Goal: Task Accomplishment & Management: Use online tool/utility

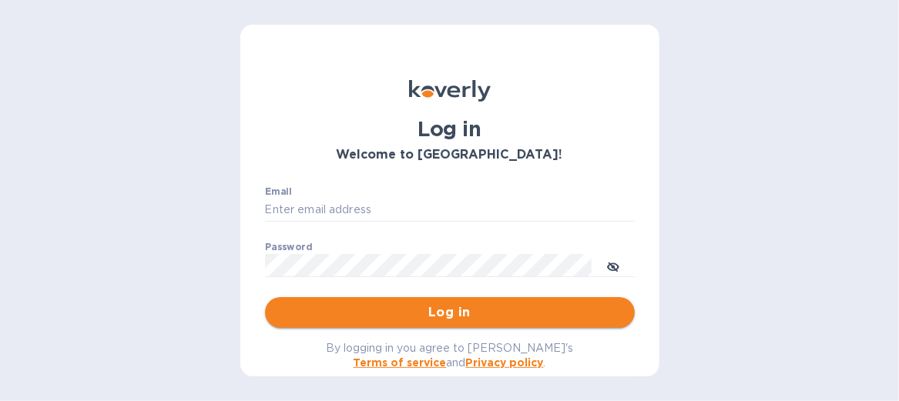
type input "dana@isi-co.com"
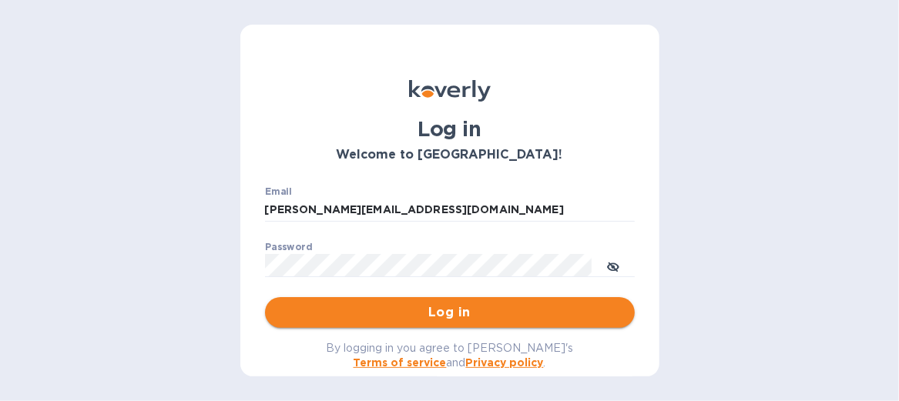
click at [435, 308] on span "Log in" at bounding box center [449, 312] width 345 height 18
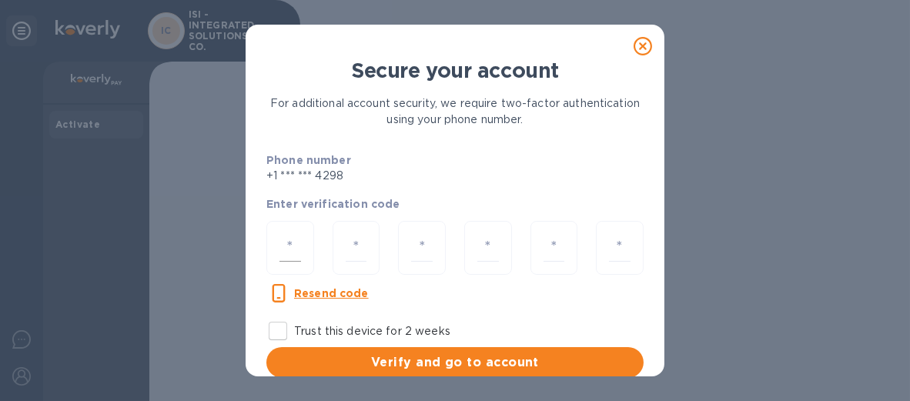
click at [277, 236] on div at bounding box center [291, 248] width 48 height 55
type input "5"
type input "7"
type input "8"
type input "6"
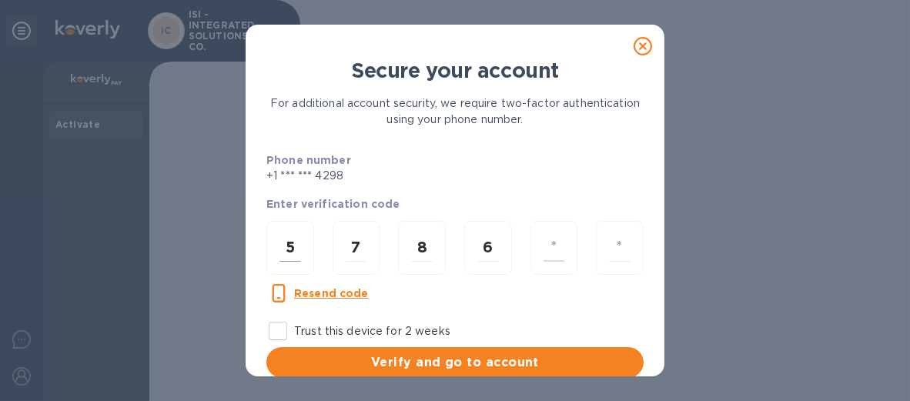
type input "3"
type input "5"
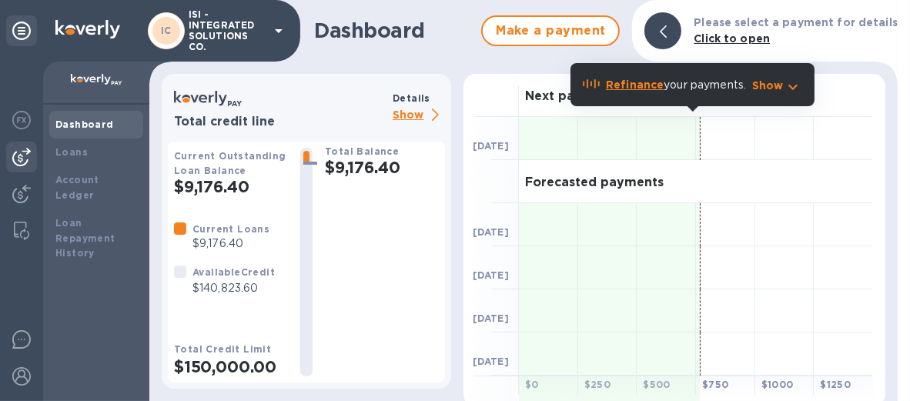
click at [25, 157] on img at bounding box center [21, 157] width 18 height 18
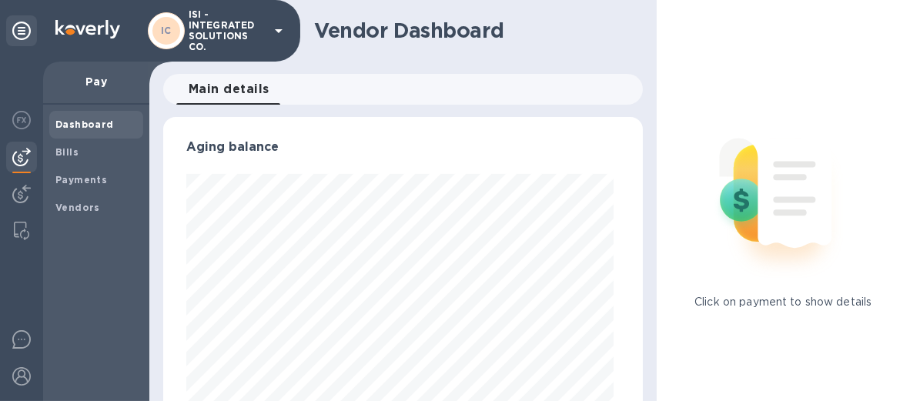
scroll to position [333, 473]
click at [81, 153] on span "Bills" at bounding box center [96, 152] width 82 height 15
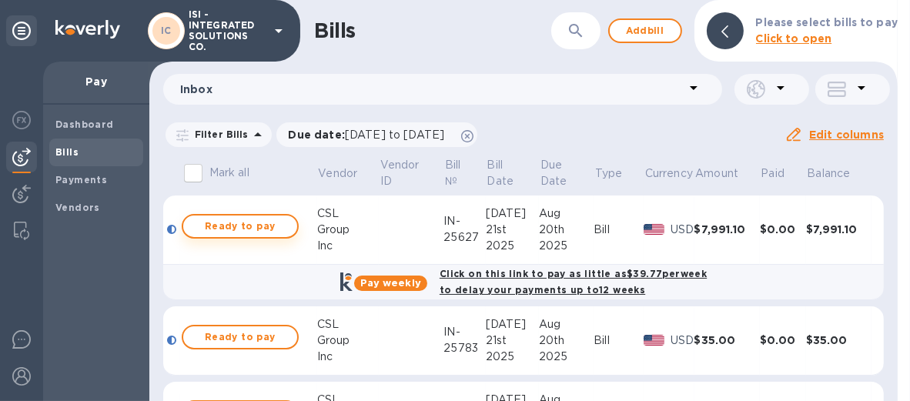
click at [249, 228] on span "Ready to pay" at bounding box center [240, 226] width 89 height 18
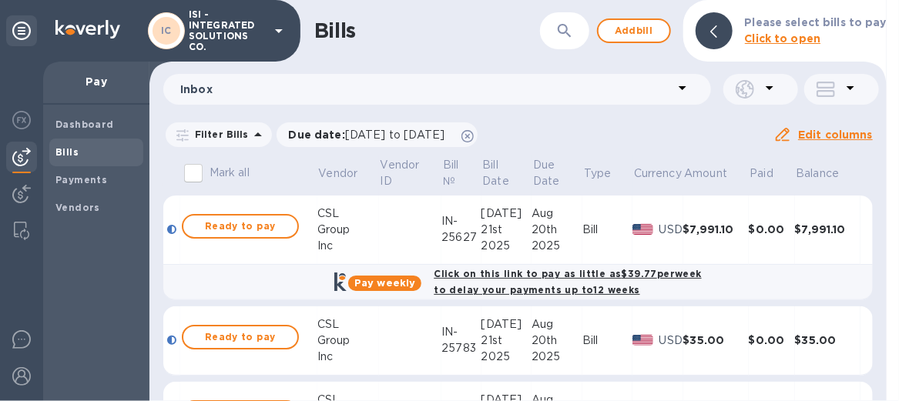
click at [249, 228] on span "Ready to pay" at bounding box center [240, 226] width 89 height 18
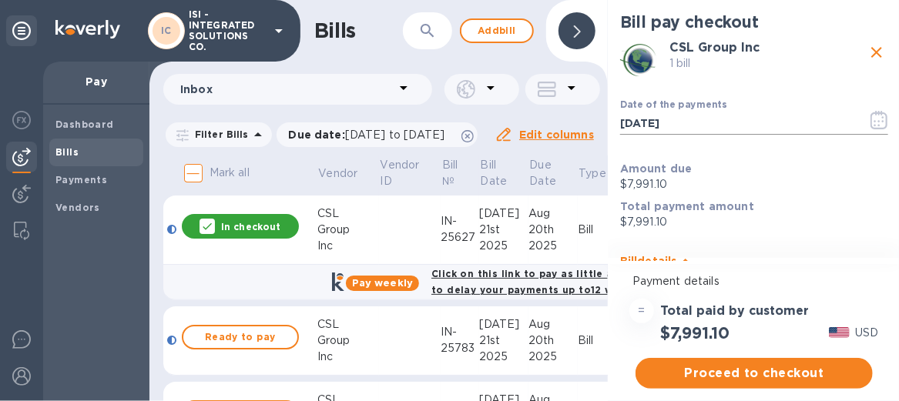
click at [875, 122] on icon "button" at bounding box center [879, 120] width 18 height 18
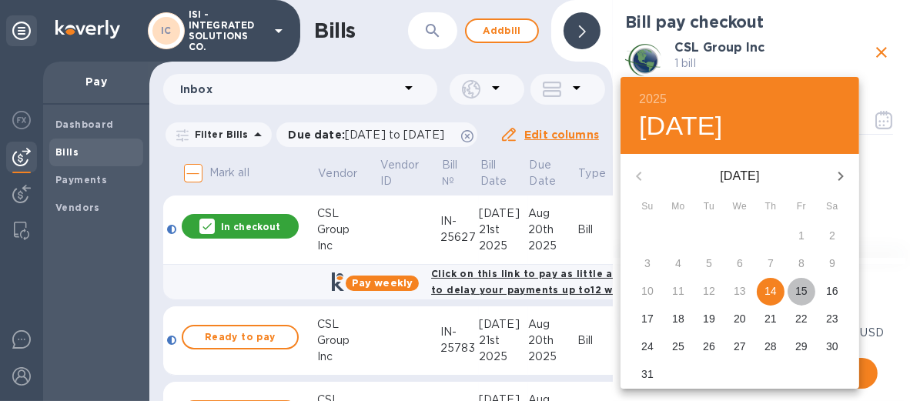
click at [800, 291] on p "15" at bounding box center [802, 290] width 12 height 15
type input "08/15/2025"
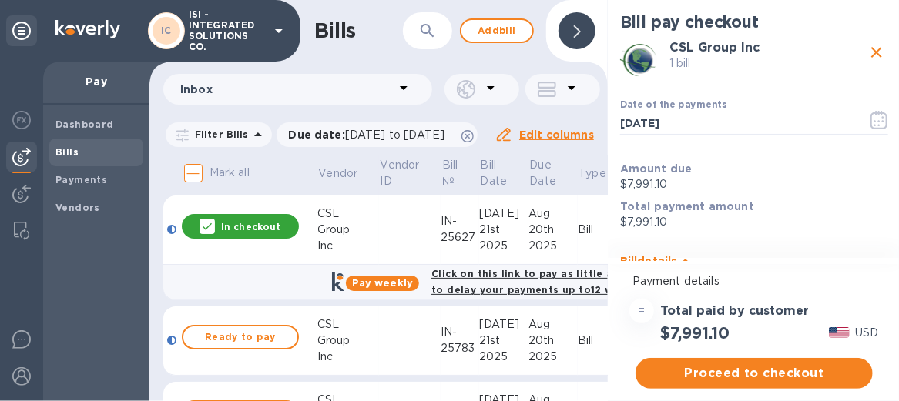
scroll to position [11, 0]
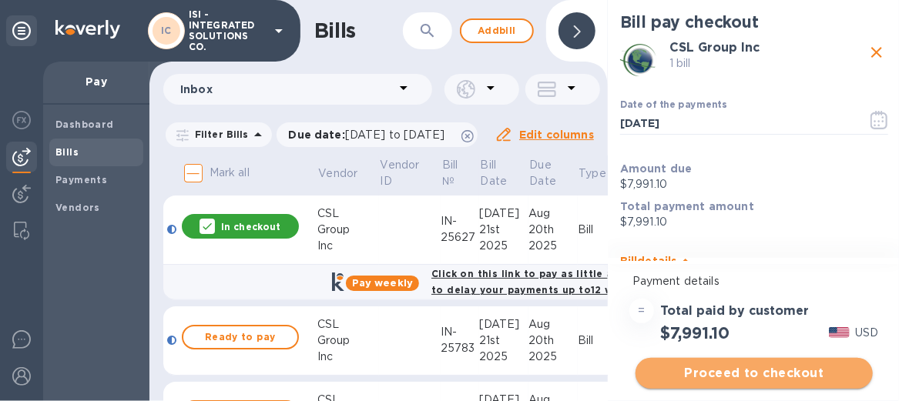
click at [775, 364] on span "Proceed to checkout" at bounding box center [754, 373] width 213 height 18
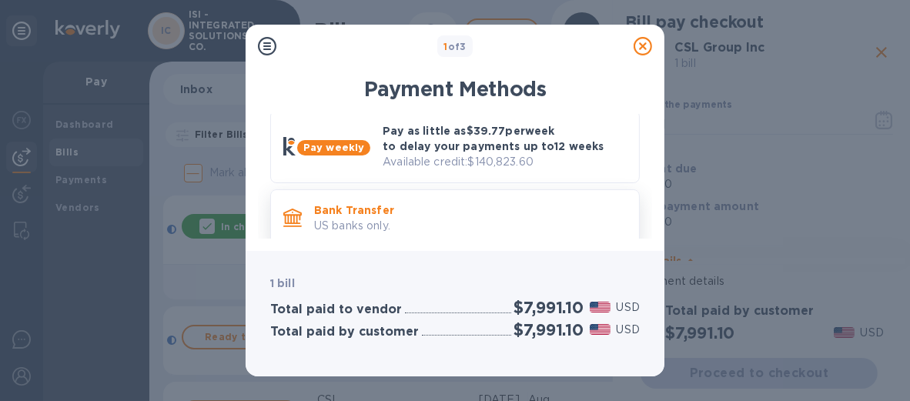
scroll to position [25, 0]
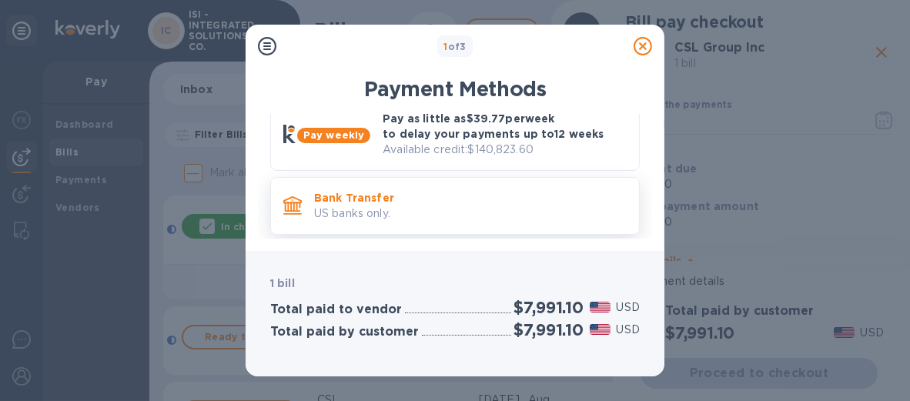
click at [569, 203] on p "Bank Transfer" at bounding box center [470, 197] width 313 height 15
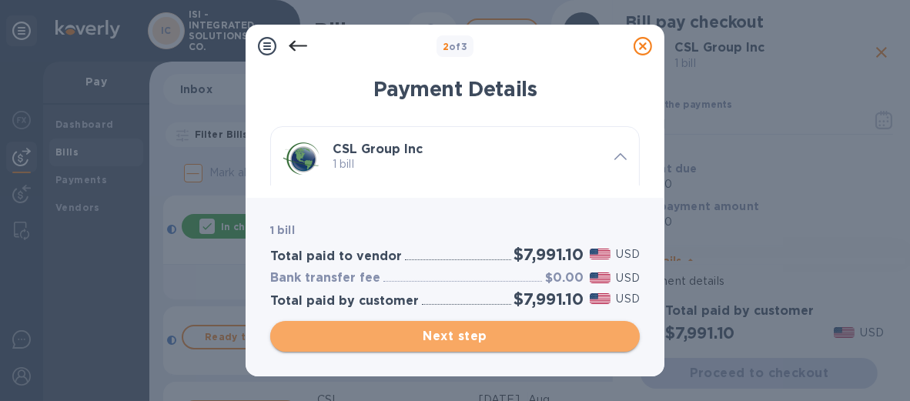
click at [478, 334] on span "Next step" at bounding box center [455, 336] width 345 height 18
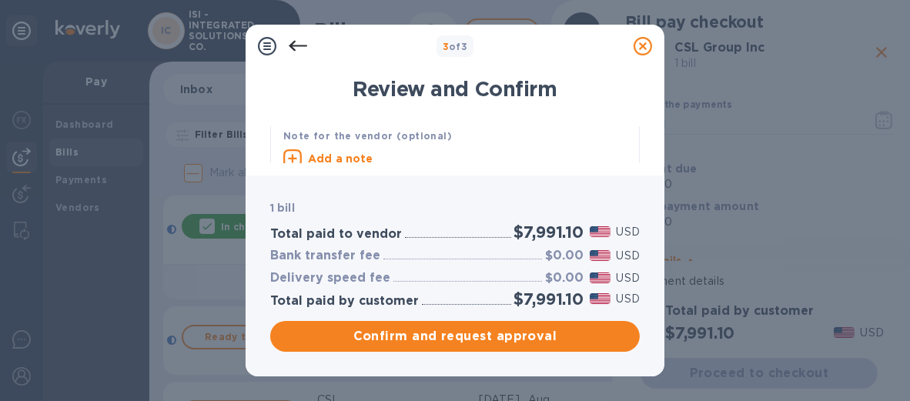
scroll to position [100, 0]
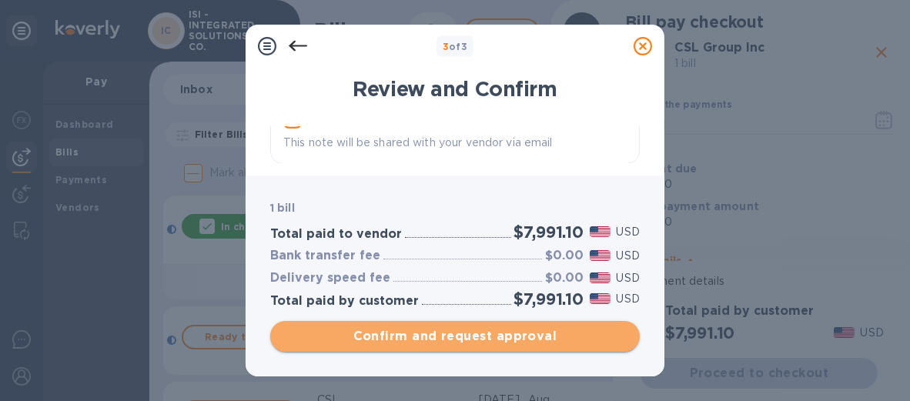
click at [506, 334] on span "Confirm and request approval" at bounding box center [455, 336] width 345 height 18
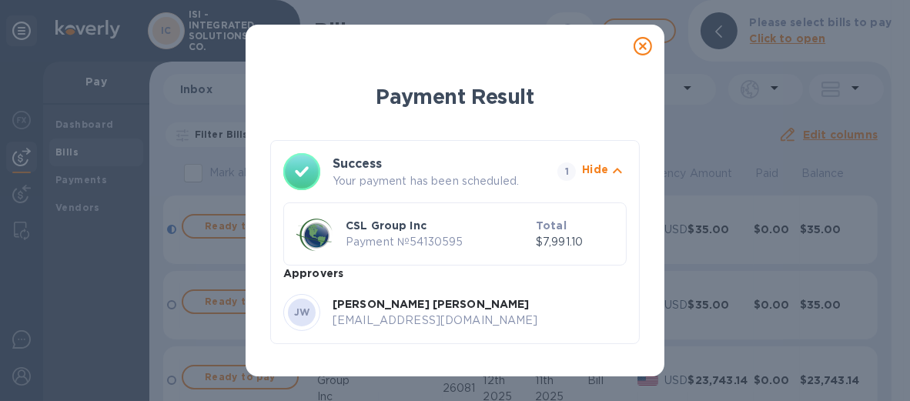
click at [646, 45] on icon at bounding box center [643, 46] width 18 height 18
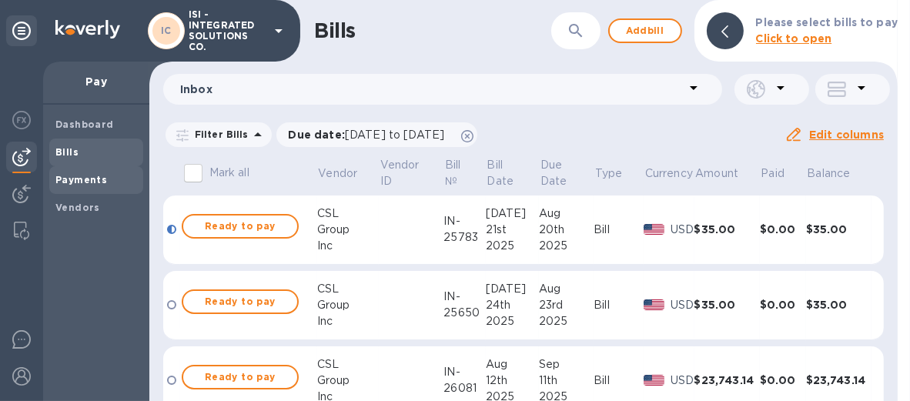
click at [99, 179] on b "Payments" at bounding box center [81, 180] width 52 height 12
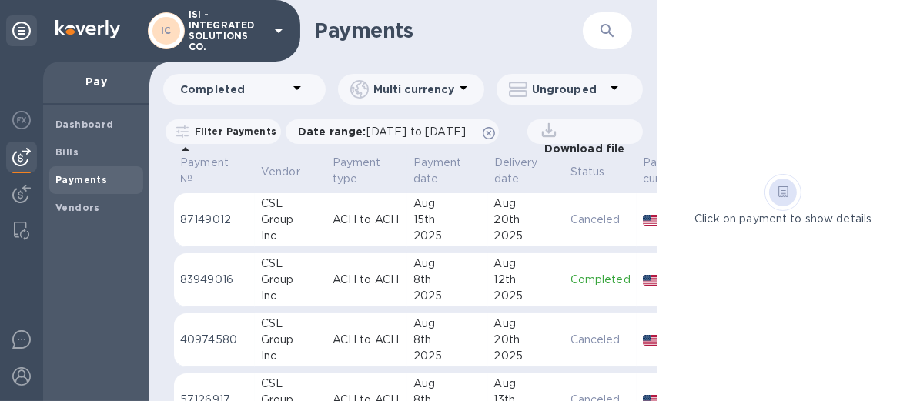
click at [350, 227] on p "ACH to ACH" at bounding box center [367, 220] width 69 height 16
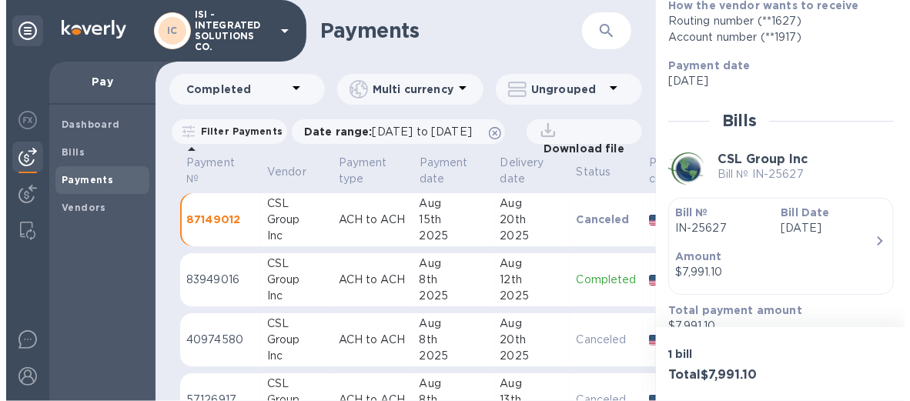
scroll to position [282, 0]
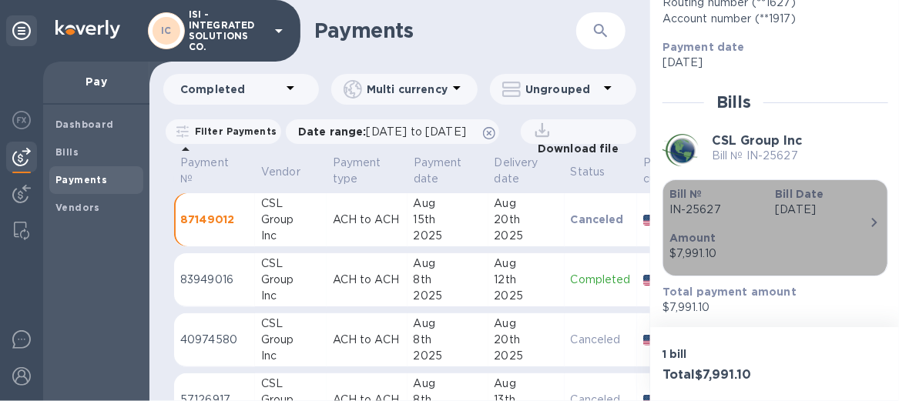
drag, startPoint x: 719, startPoint y: 206, endPoint x: 666, endPoint y: 207, distance: 53.2
click at [666, 207] on div "Bill № IN-25627" at bounding box center [716, 202] width 106 height 44
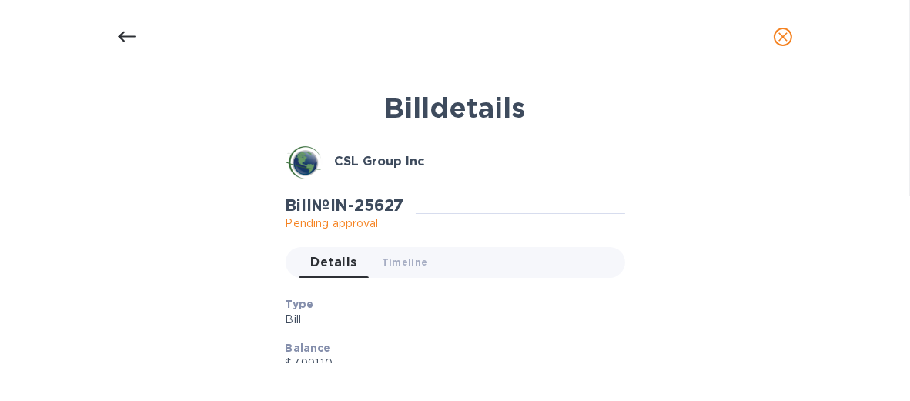
drag, startPoint x: 822, startPoint y: 115, endPoint x: 821, endPoint y: 126, distance: 11.6
click at [821, 126] on div "Bill details CSL Group Inc Bill № IN-25627 Pending approval Details 0 Timeline …" at bounding box center [455, 237] width 910 height 327
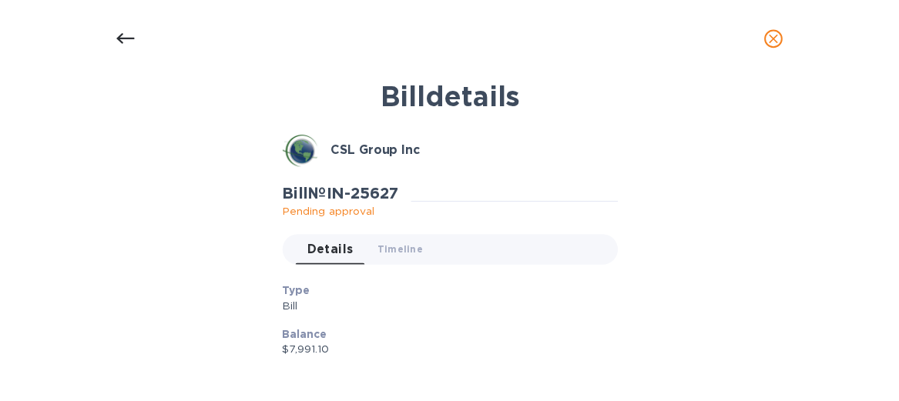
scroll to position [13, 0]
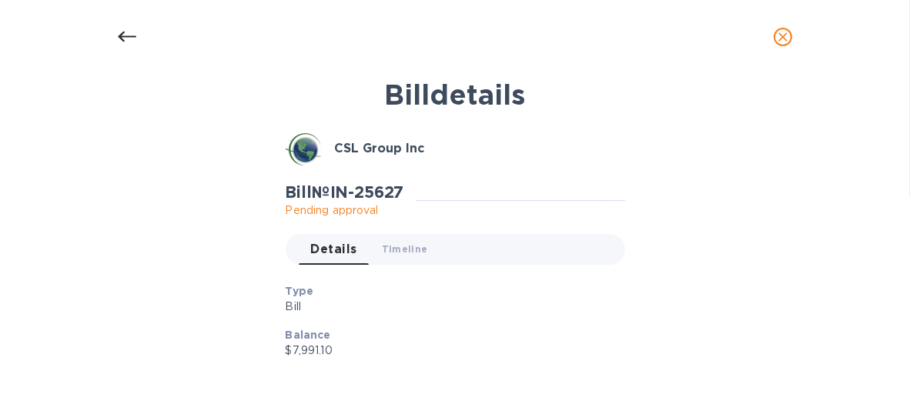
click at [122, 33] on icon at bounding box center [127, 37] width 18 height 11
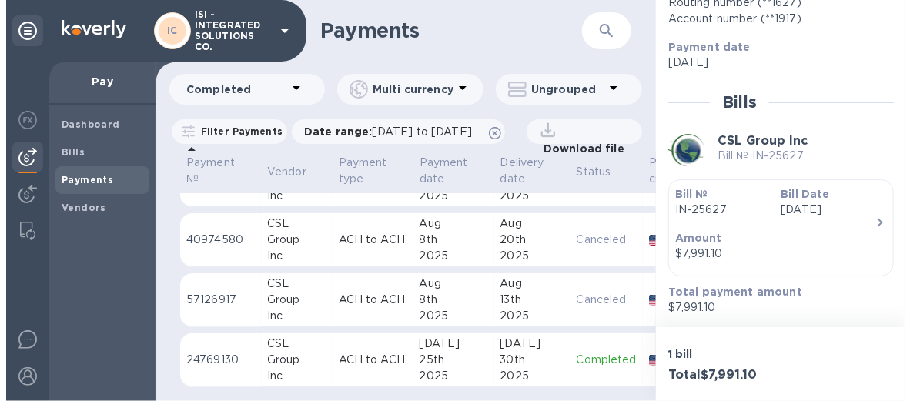
scroll to position [0, 0]
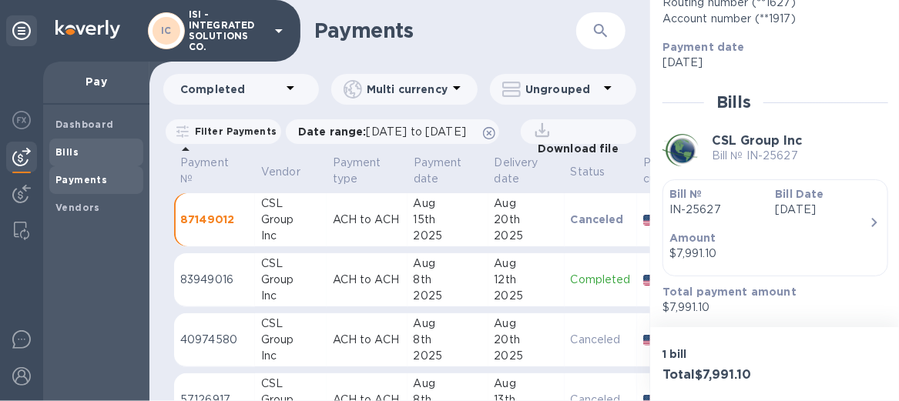
click at [81, 149] on span "Bills" at bounding box center [96, 152] width 82 height 15
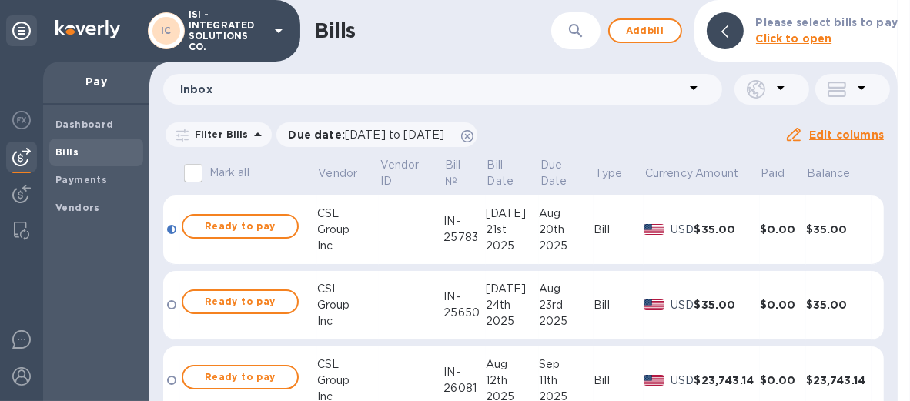
scroll to position [69, 0]
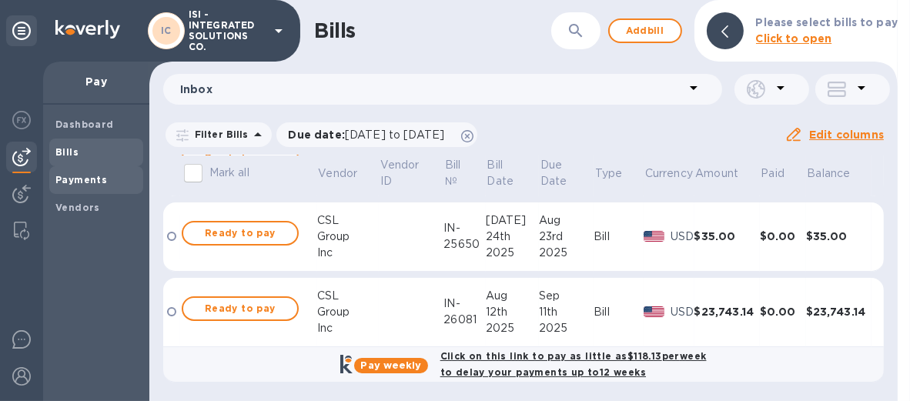
click at [70, 175] on b "Payments" at bounding box center [81, 180] width 52 height 12
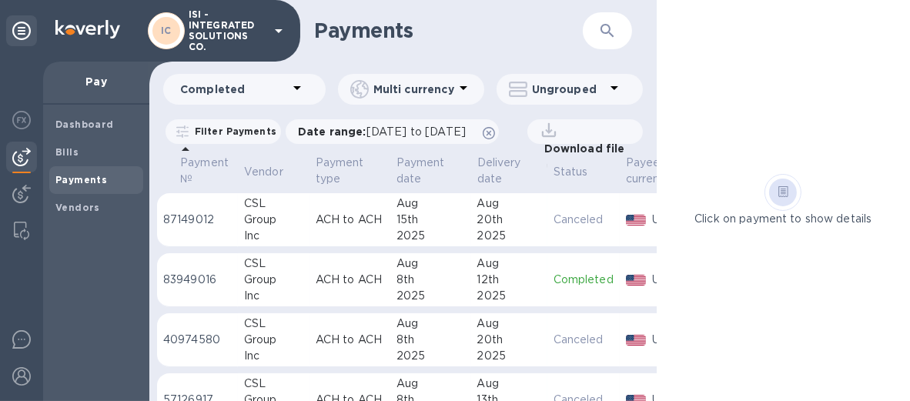
scroll to position [0, 15]
click at [294, 88] on icon at bounding box center [297, 88] width 18 height 18
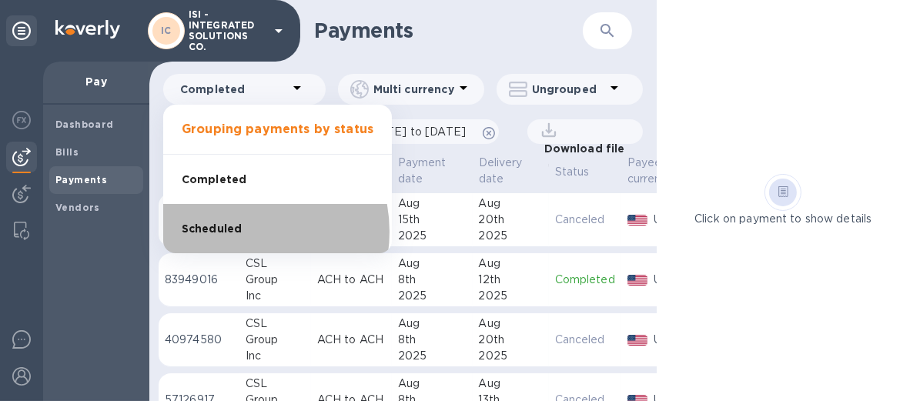
click at [232, 232] on span "Scheduled" at bounding box center [212, 229] width 60 height 16
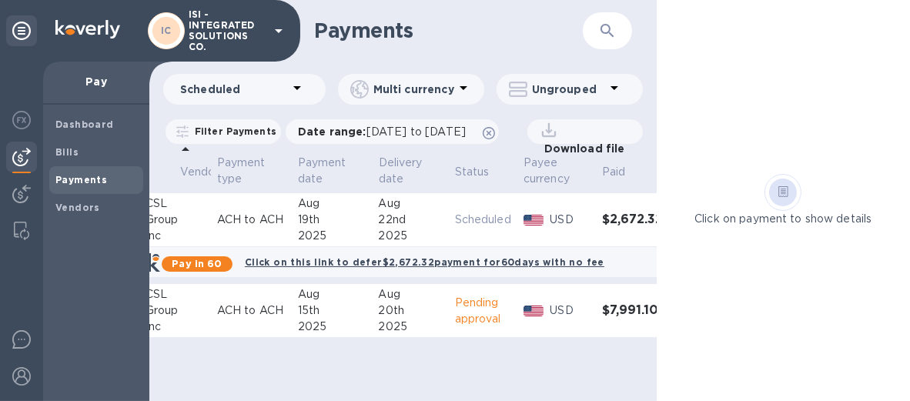
scroll to position [0, 117]
click at [783, 186] on icon at bounding box center [784, 192] width 10 height 12
click at [736, 216] on p "Click on payment to show details" at bounding box center [783, 219] width 177 height 16
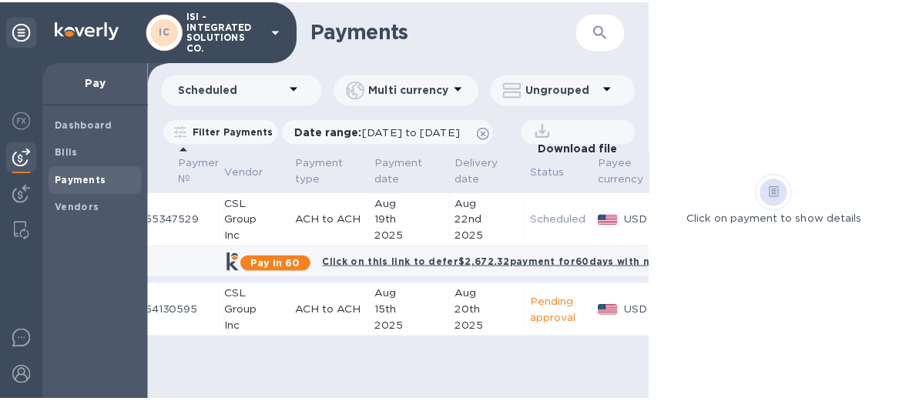
scroll to position [0, 0]
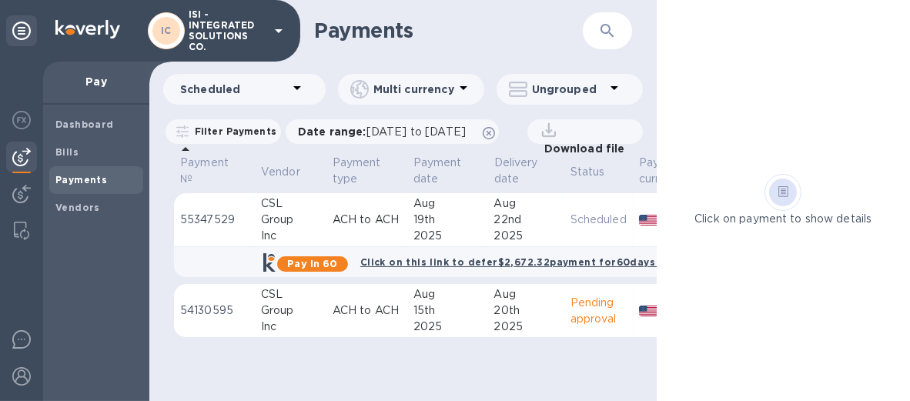
click at [224, 301] on td "54130595" at bounding box center [214, 311] width 81 height 54
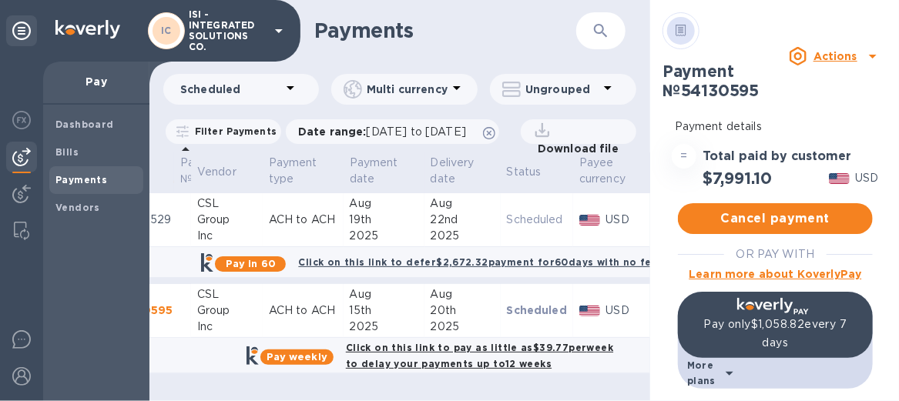
scroll to position [21, 0]
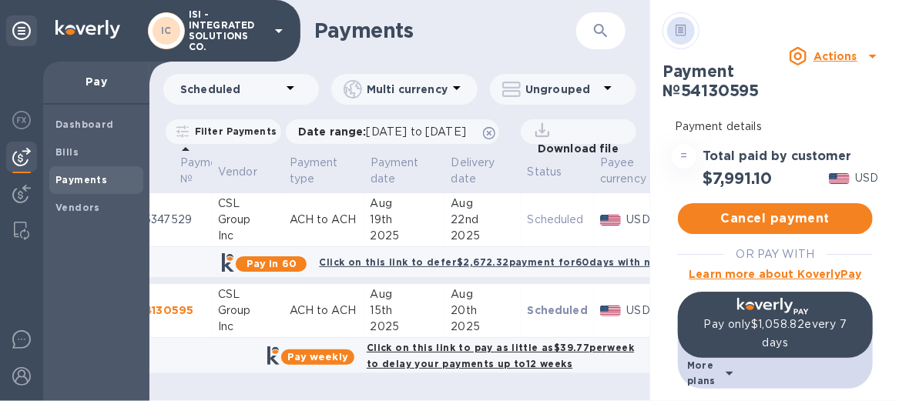
scroll to position [21, 0]
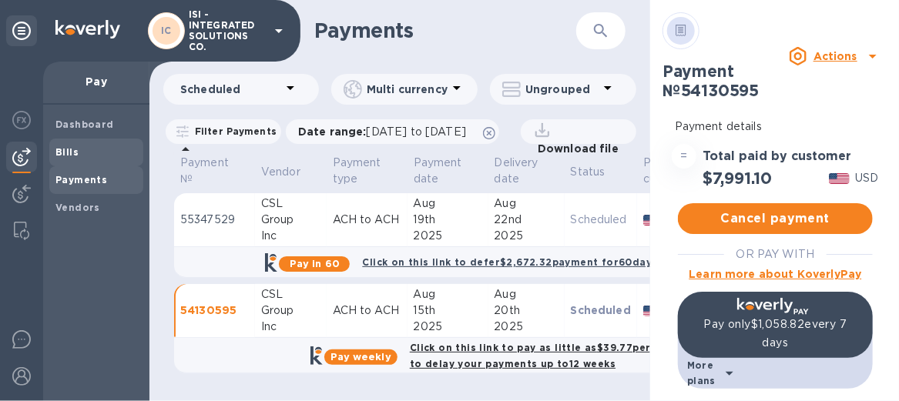
click at [85, 145] on span "Bills" at bounding box center [96, 152] width 82 height 15
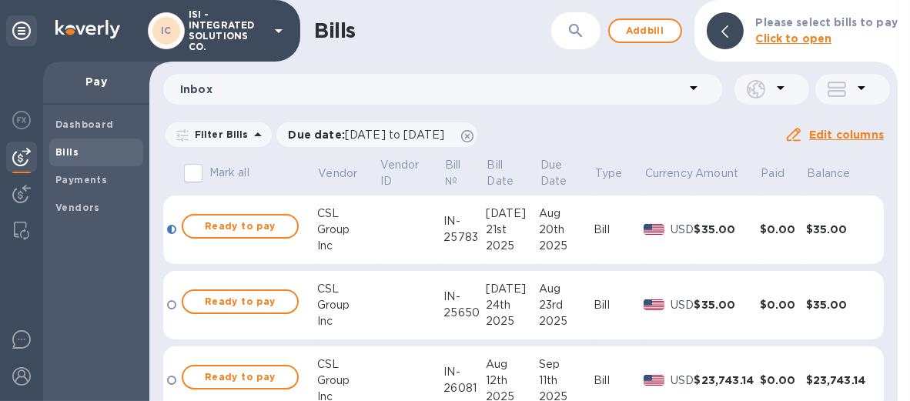
scroll to position [69, 0]
